Goal: Navigation & Orientation: Go to known website

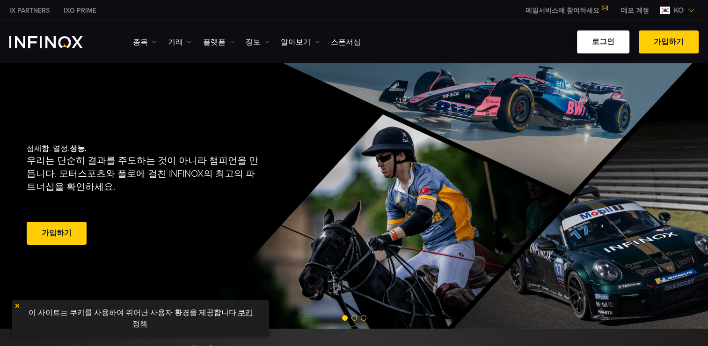
click at [596, 36] on link "로그인" at bounding box center [603, 41] width 52 height 23
